Goal: Task Accomplishment & Management: Use online tool/utility

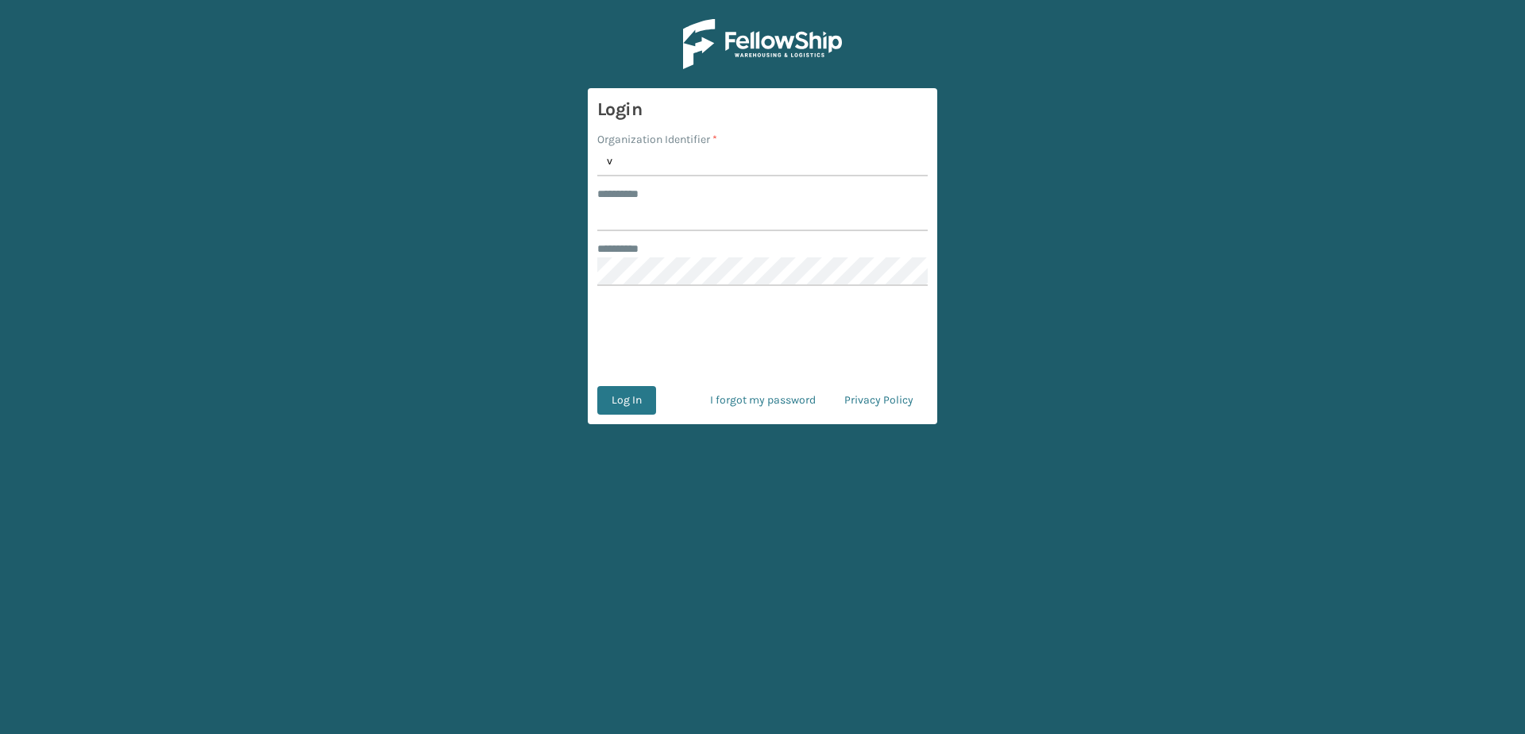
type input "Vancouver Remco"
click at [659, 217] on input "******** *" at bounding box center [762, 217] width 330 height 29
type input "*******"
click at [621, 399] on button "Log In" at bounding box center [626, 400] width 59 height 29
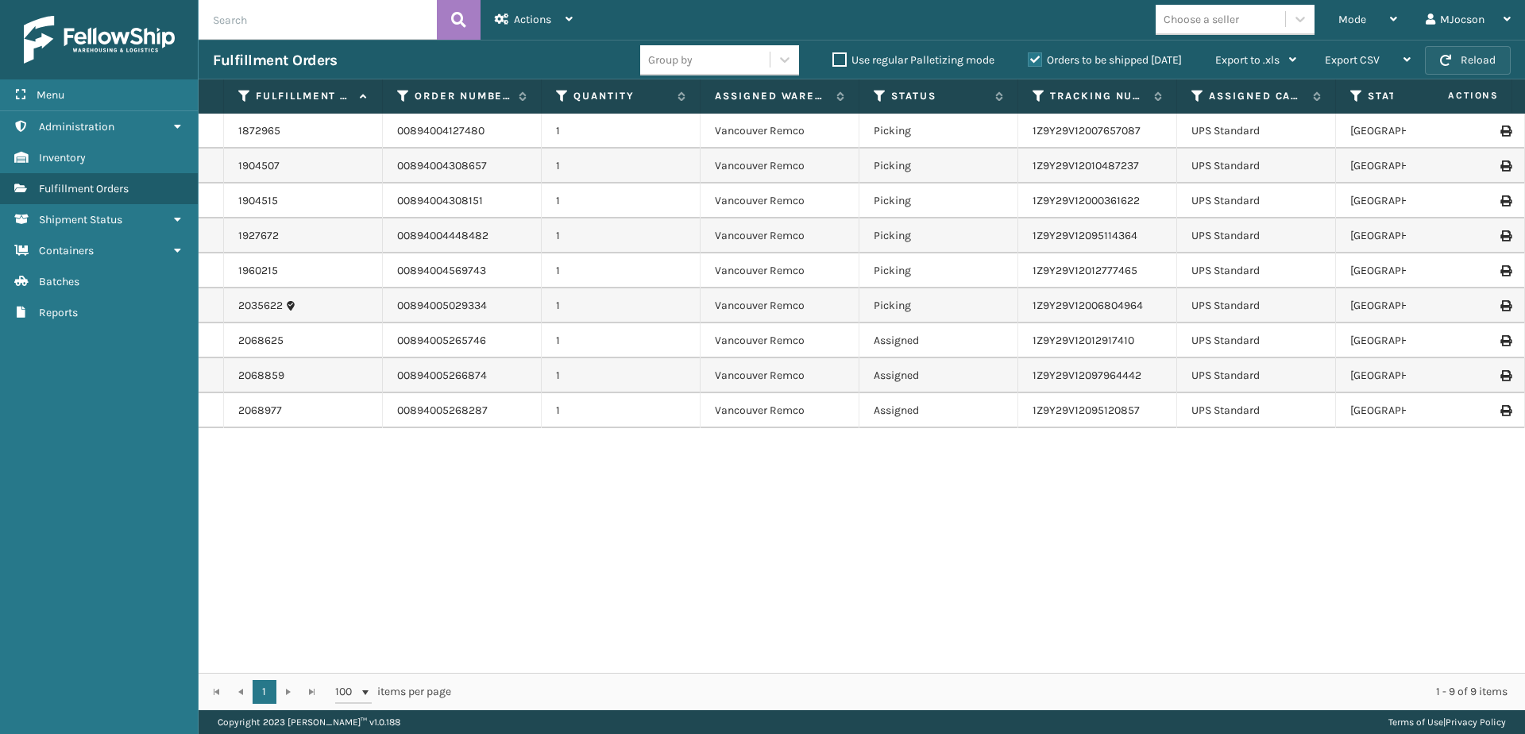
click at [742, 62] on button "Reload" at bounding box center [1468, 60] width 86 height 29
click at [742, 52] on button "Reload" at bounding box center [1468, 60] width 86 height 29
click at [742, 20] on span "Mode" at bounding box center [1353, 20] width 28 height 14
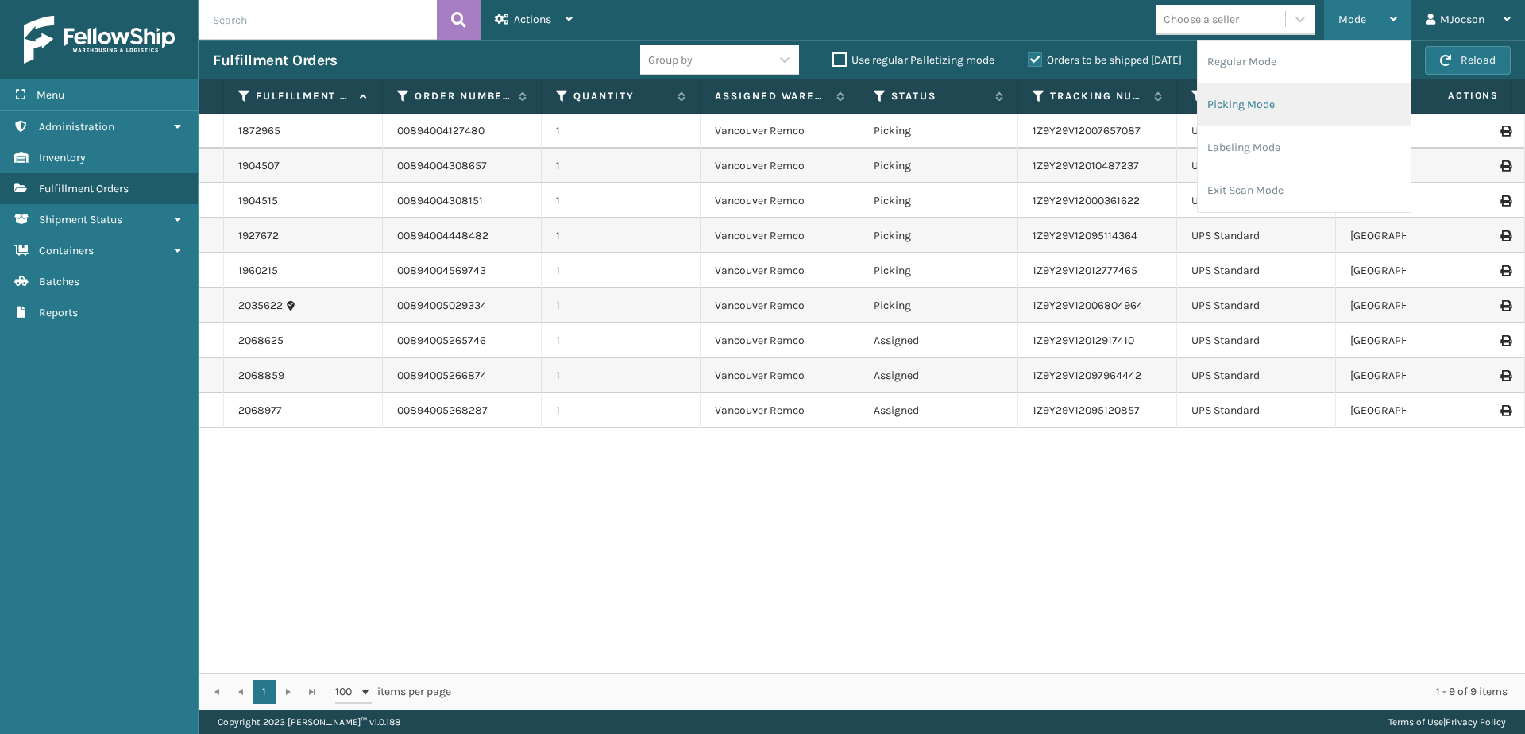
click at [742, 105] on li "Picking Mode" at bounding box center [1304, 104] width 213 height 43
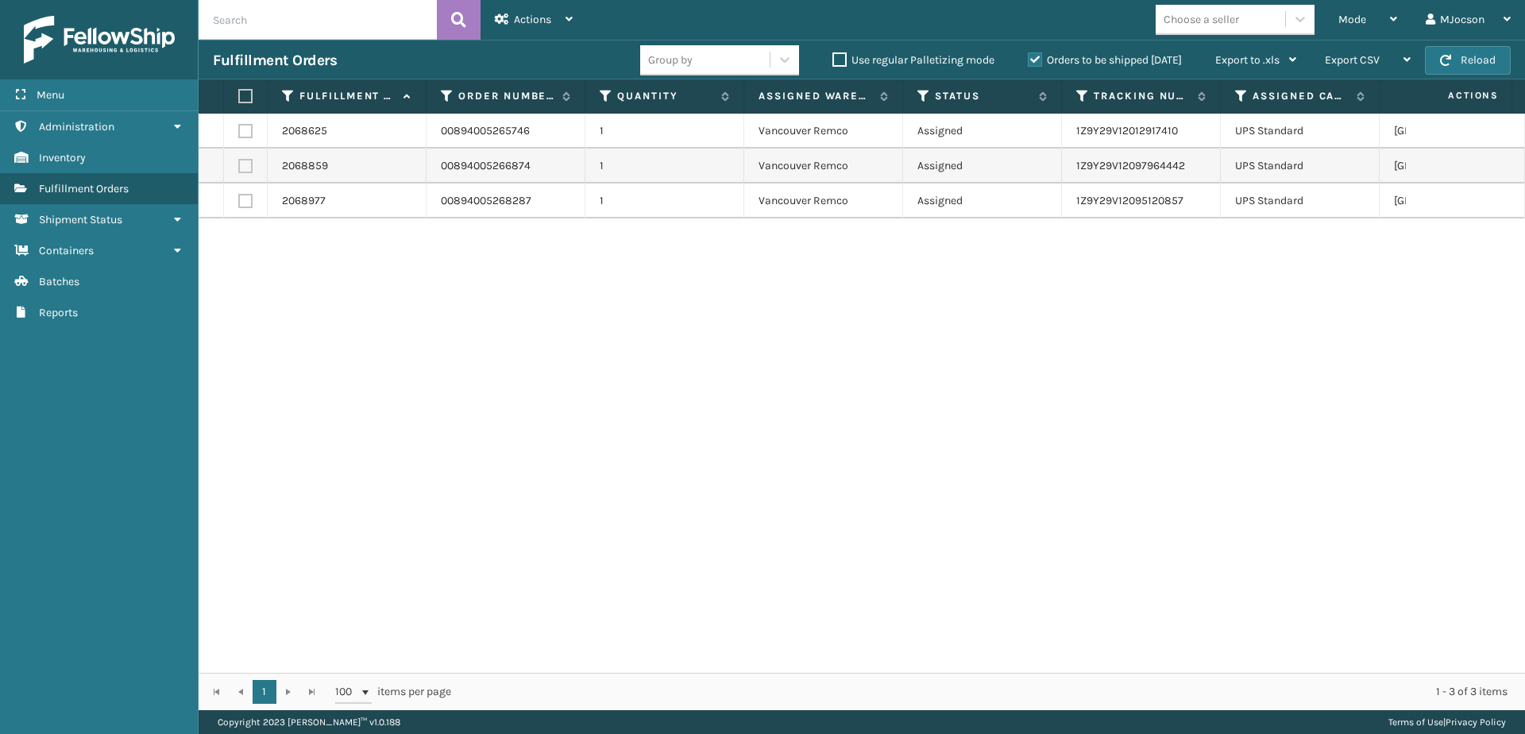
click at [248, 91] on label at bounding box center [243, 96] width 10 height 14
click at [239, 91] on input "checkbox" at bounding box center [238, 96] width 1 height 10
checkbox input "true"
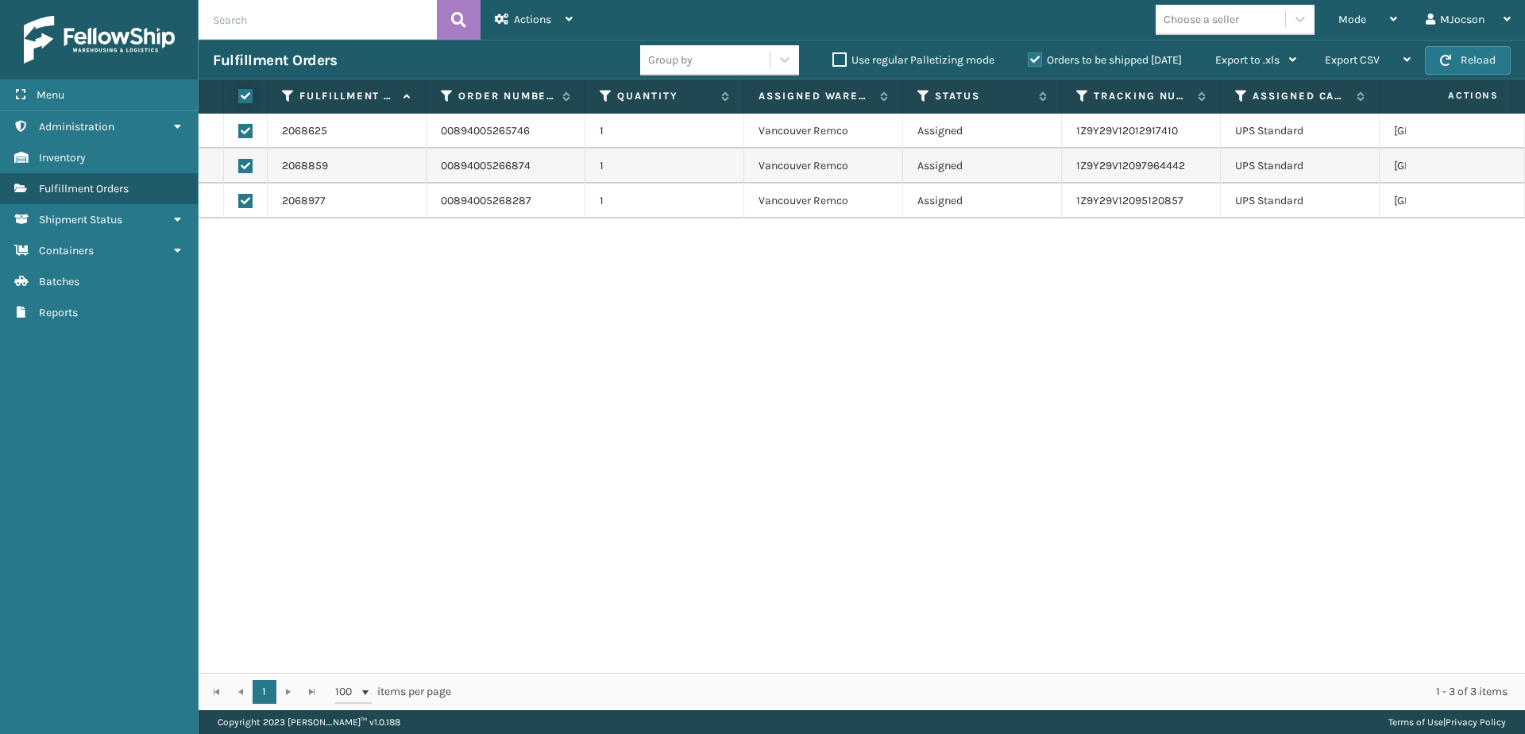
checkbox input "true"
click at [532, 25] on span "Actions" at bounding box center [532, 20] width 37 height 14
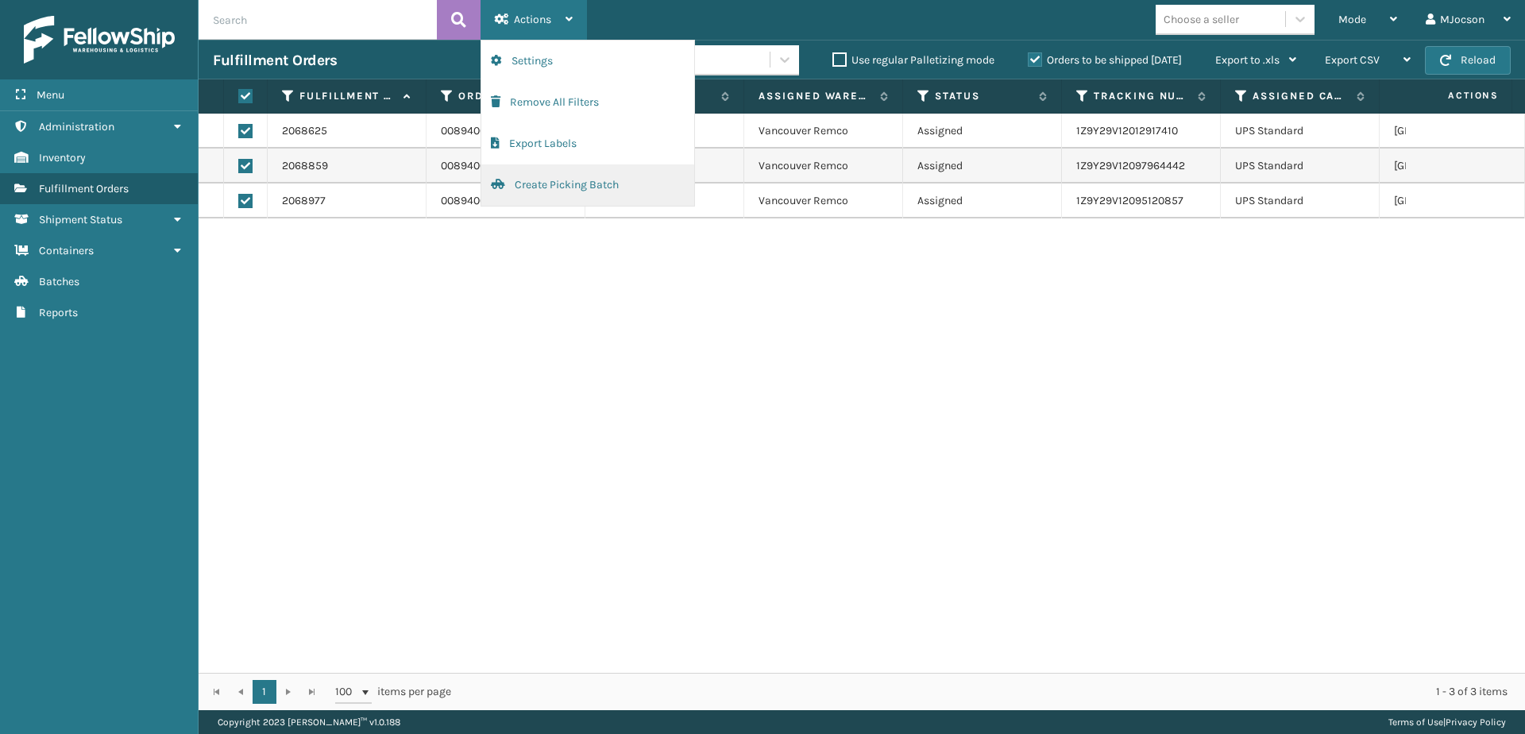
click at [555, 187] on button "Create Picking Batch" at bounding box center [587, 184] width 213 height 41
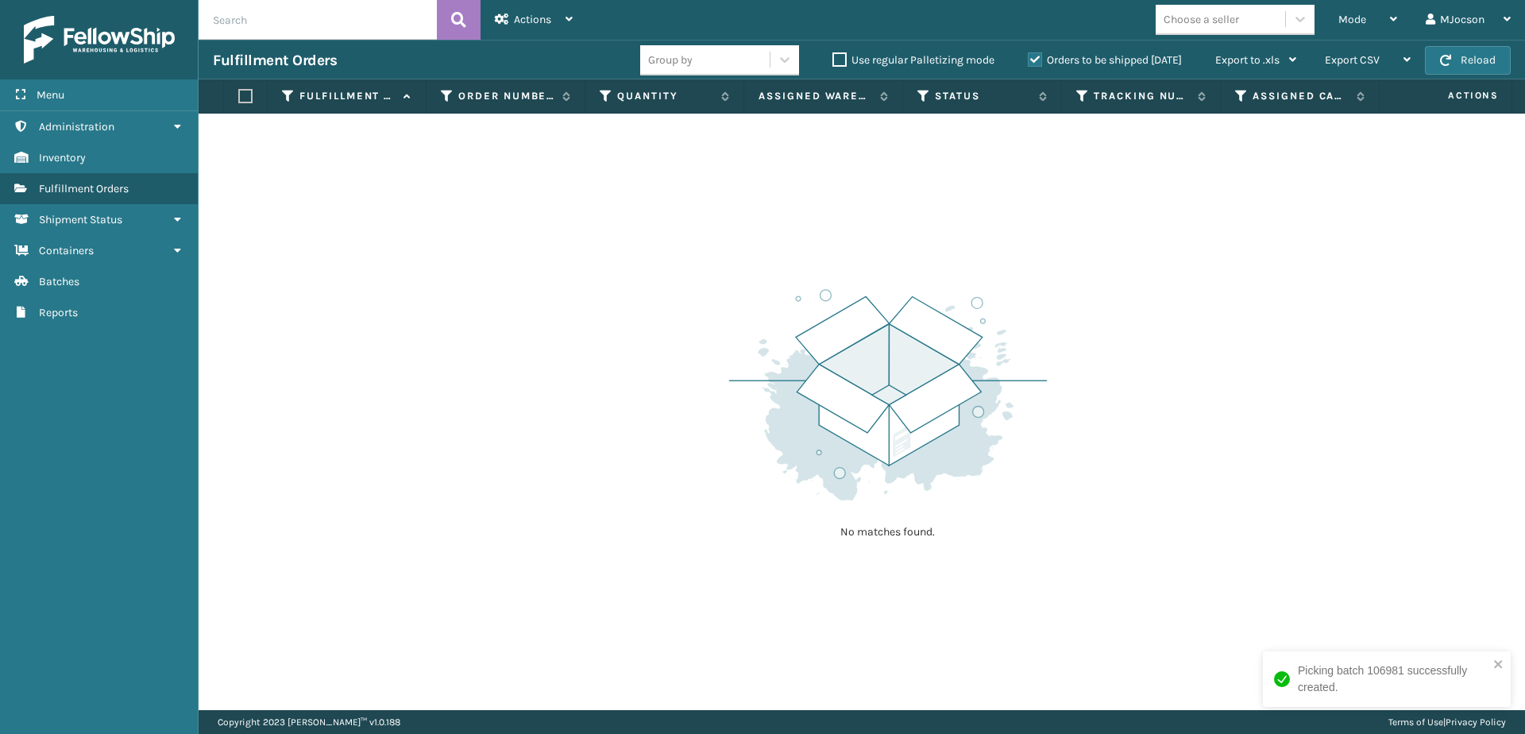
click at [732, 328] on img at bounding box center [888, 394] width 318 height 220
click at [39, 284] on span "Batches" at bounding box center [59, 282] width 41 height 14
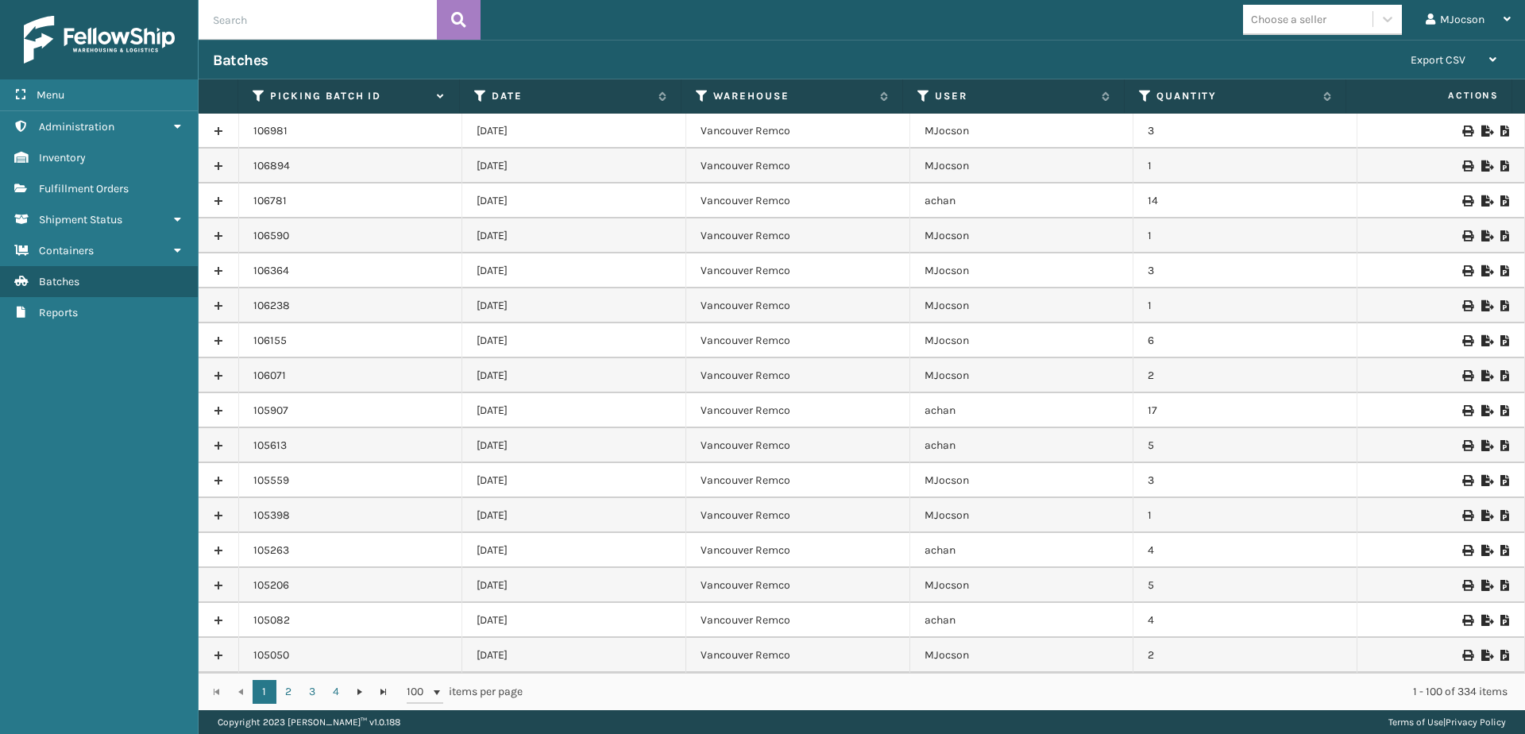
click at [742, 133] on icon at bounding box center [1506, 131] width 10 height 11
click at [46, 180] on link "Fulfillment Orders" at bounding box center [99, 188] width 198 height 31
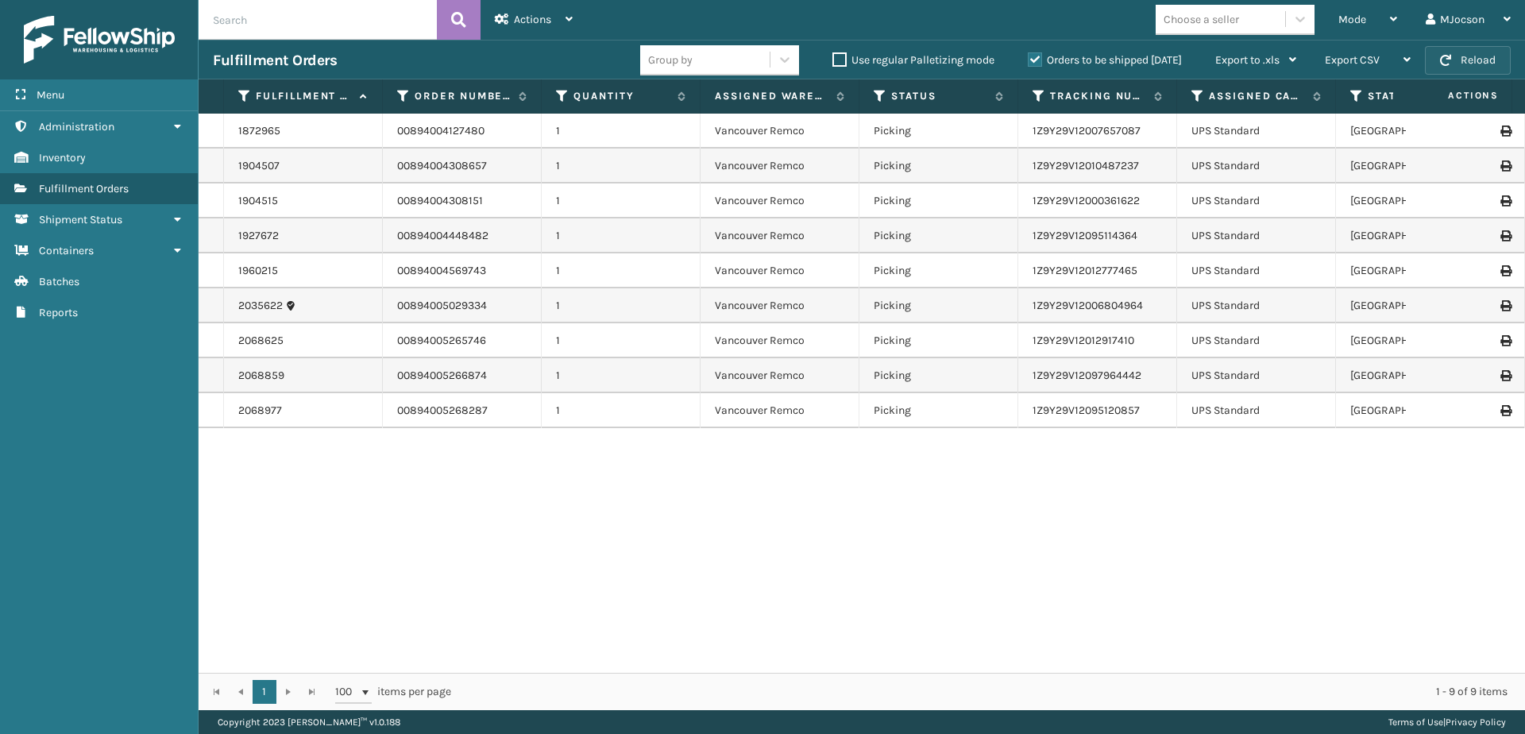
click at [742, 59] on button "Reload" at bounding box center [1468, 60] width 86 height 29
click at [115, 439] on div "Menu Administration Inventory Fulfillment Orders Shipment Status Containers Bat…" at bounding box center [99, 367] width 199 height 734
click at [742, 25] on span "Mode" at bounding box center [1353, 20] width 28 height 14
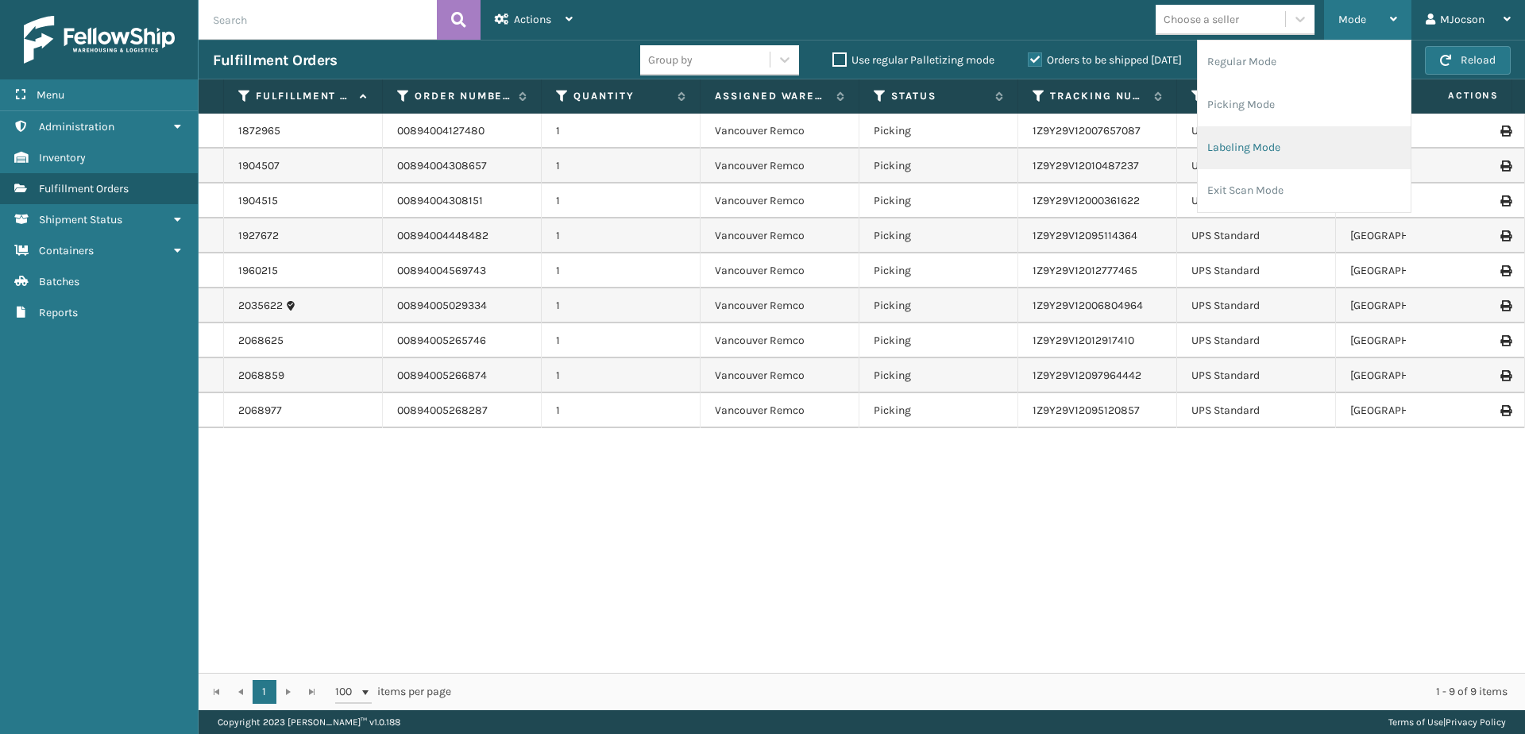
click at [742, 149] on li "Labeling Mode" at bounding box center [1304, 147] width 213 height 43
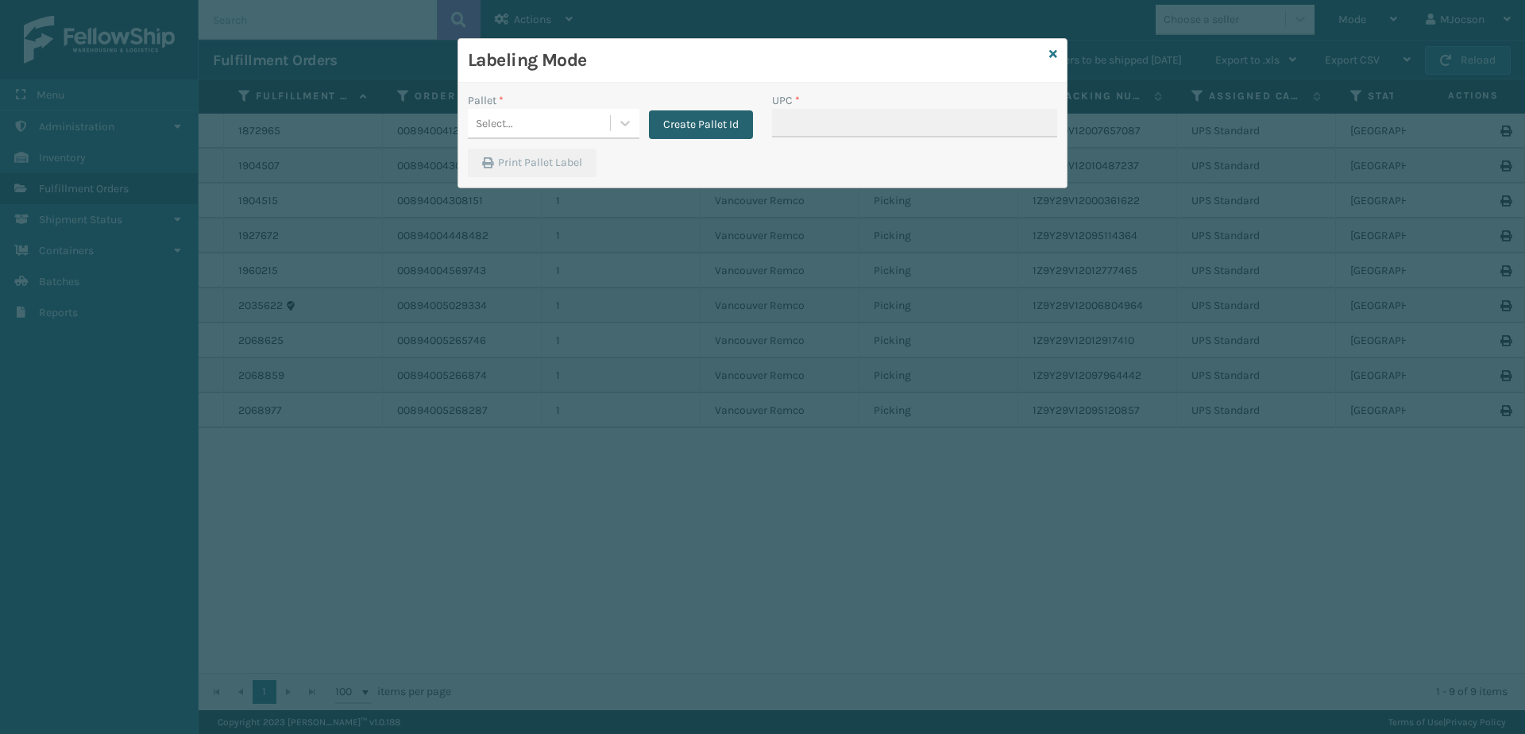
click at [696, 123] on button "Create Pallet Id" at bounding box center [701, 124] width 104 height 29
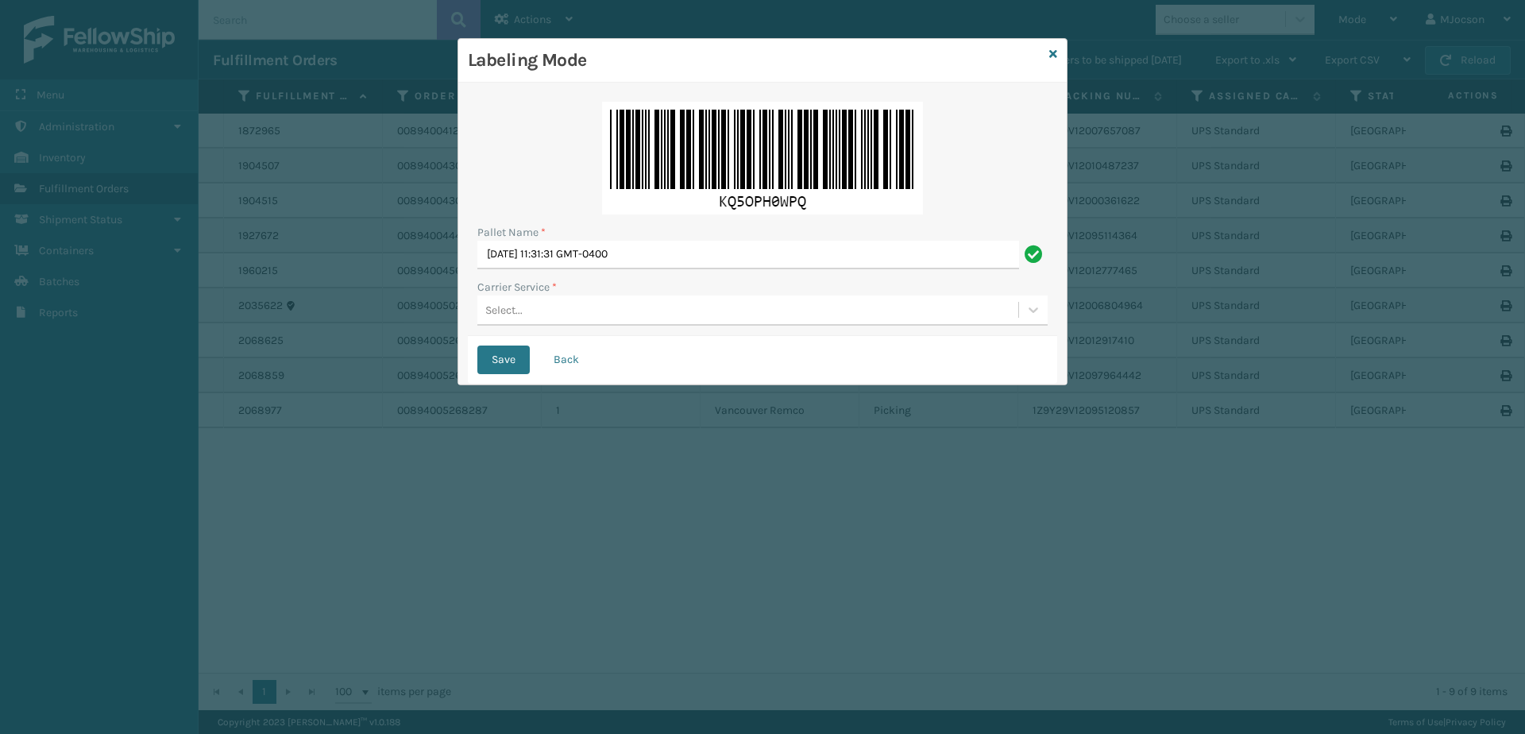
click at [507, 310] on div "Select..." at bounding box center [503, 310] width 37 height 17
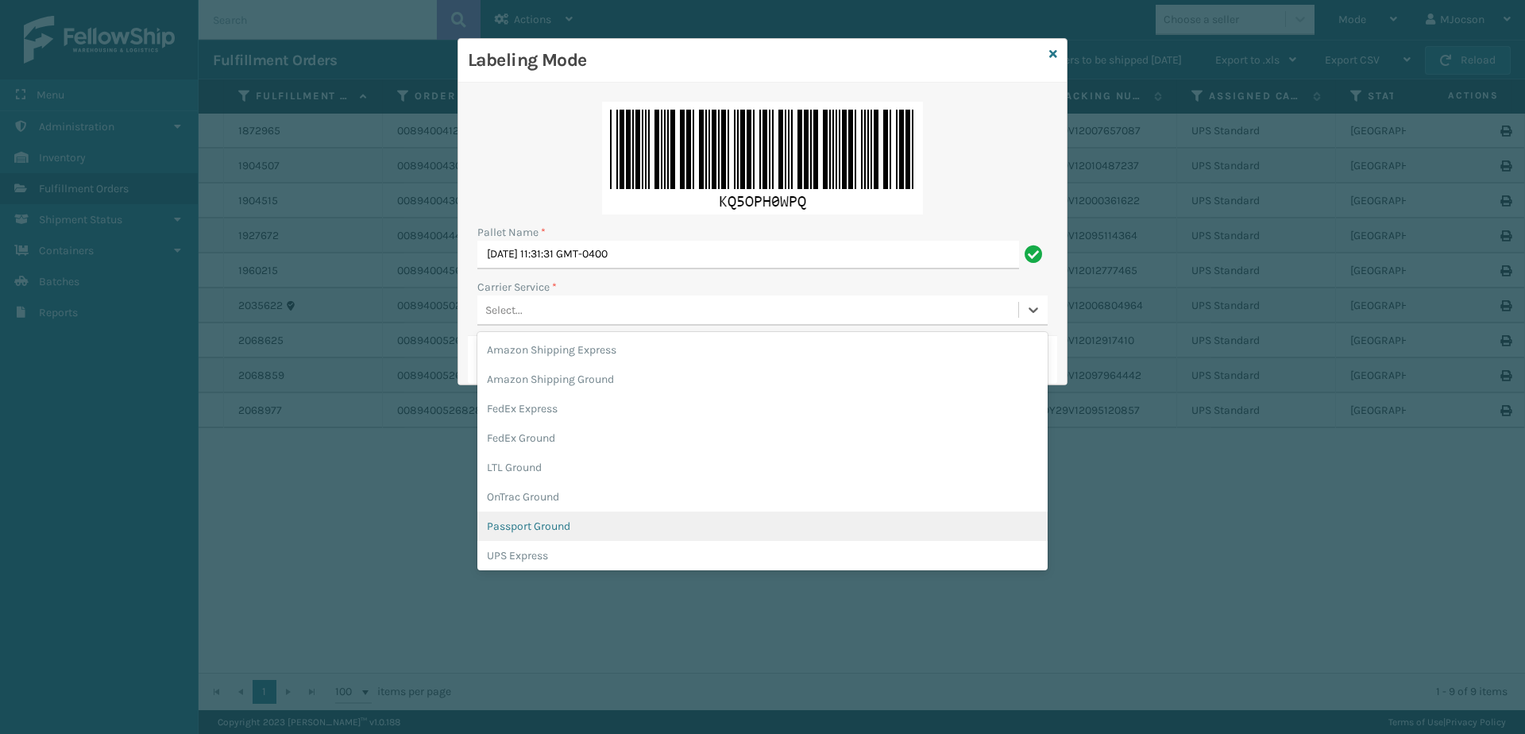
scroll to position [79, 0]
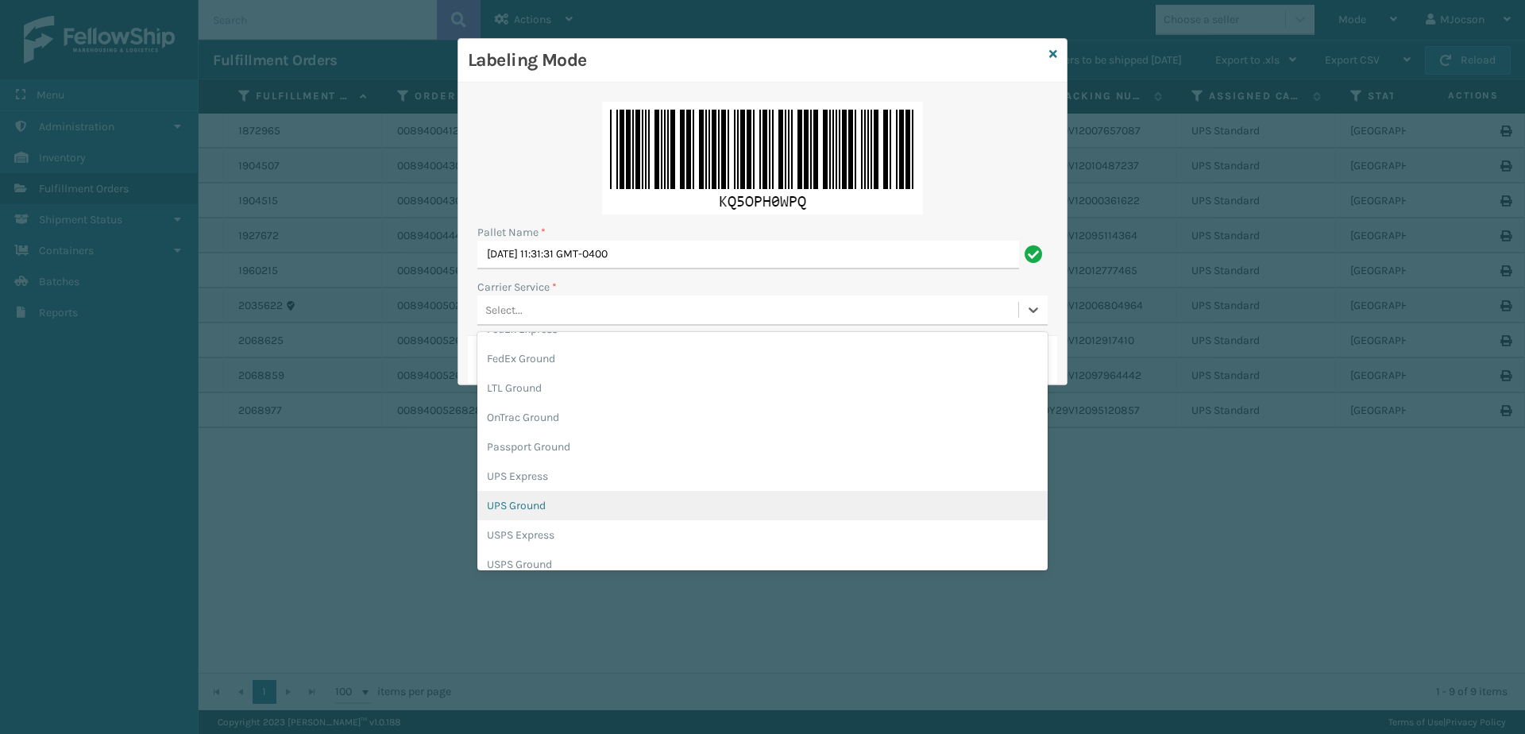
click at [535, 439] on div "UPS Ground" at bounding box center [762, 505] width 570 height 29
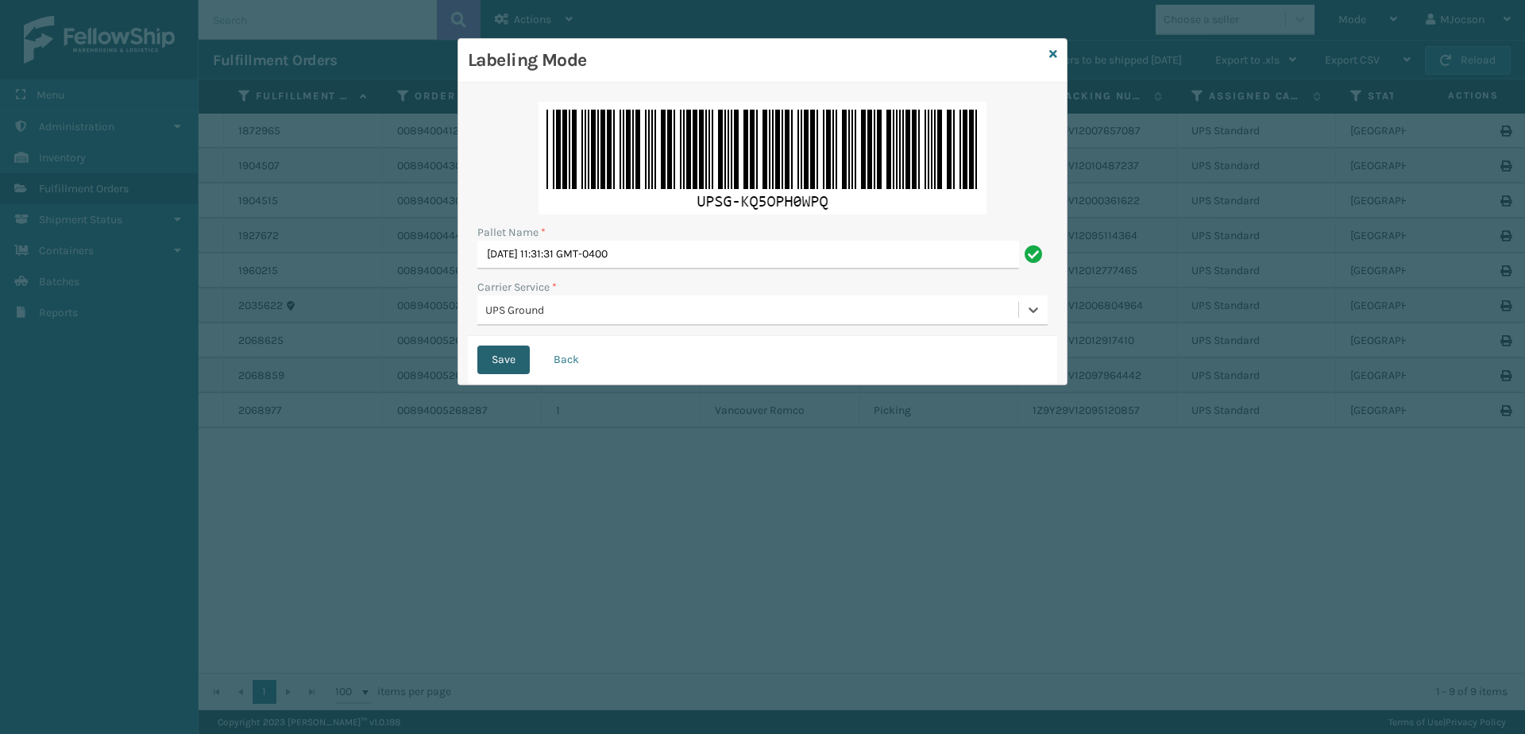
click at [501, 357] on button "Save" at bounding box center [503, 360] width 52 height 29
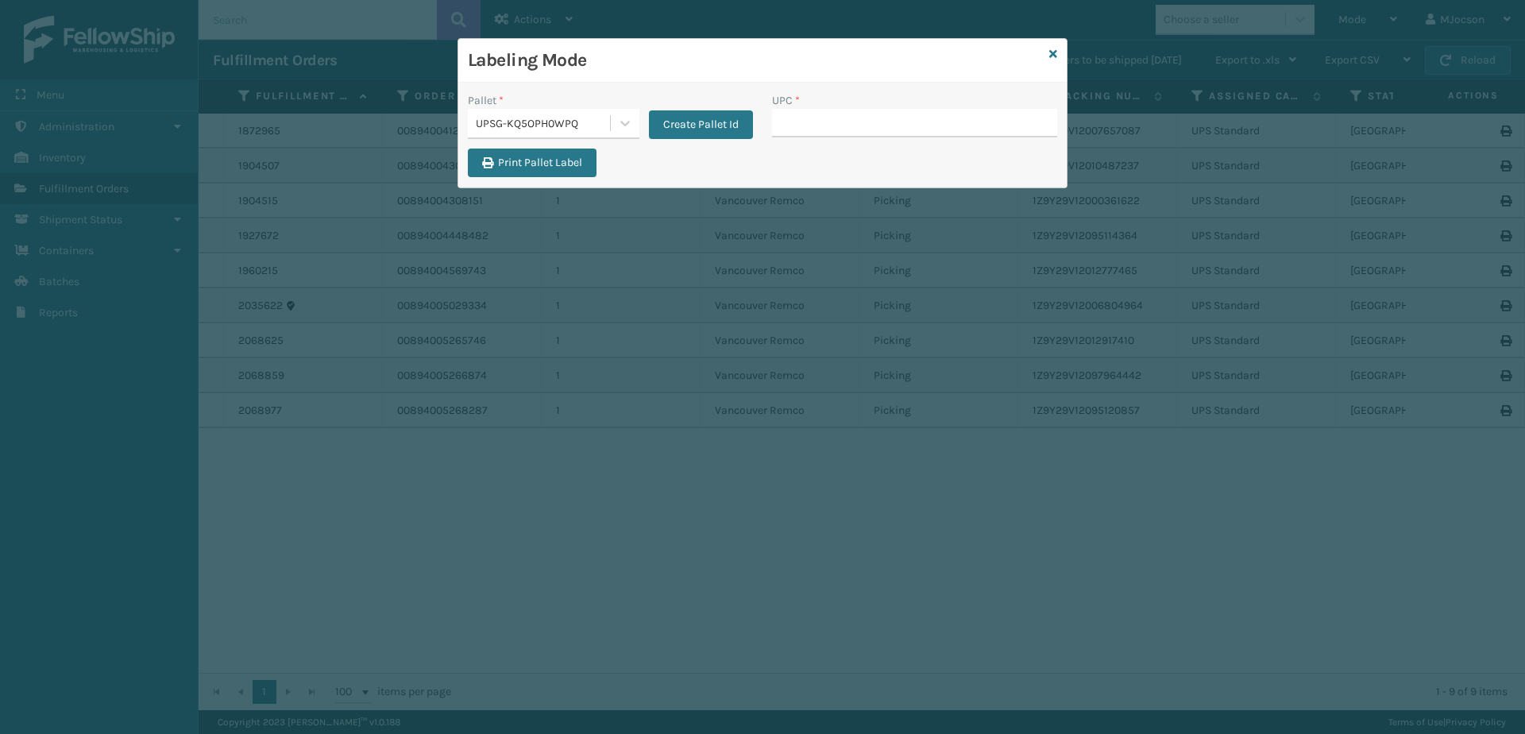
click at [742, 51] on div "Labeling Mode" at bounding box center [762, 61] width 609 height 44
click at [742, 56] on icon at bounding box center [1053, 53] width 8 height 11
